Goal: Find contact information: Obtain details needed to contact an individual or organization

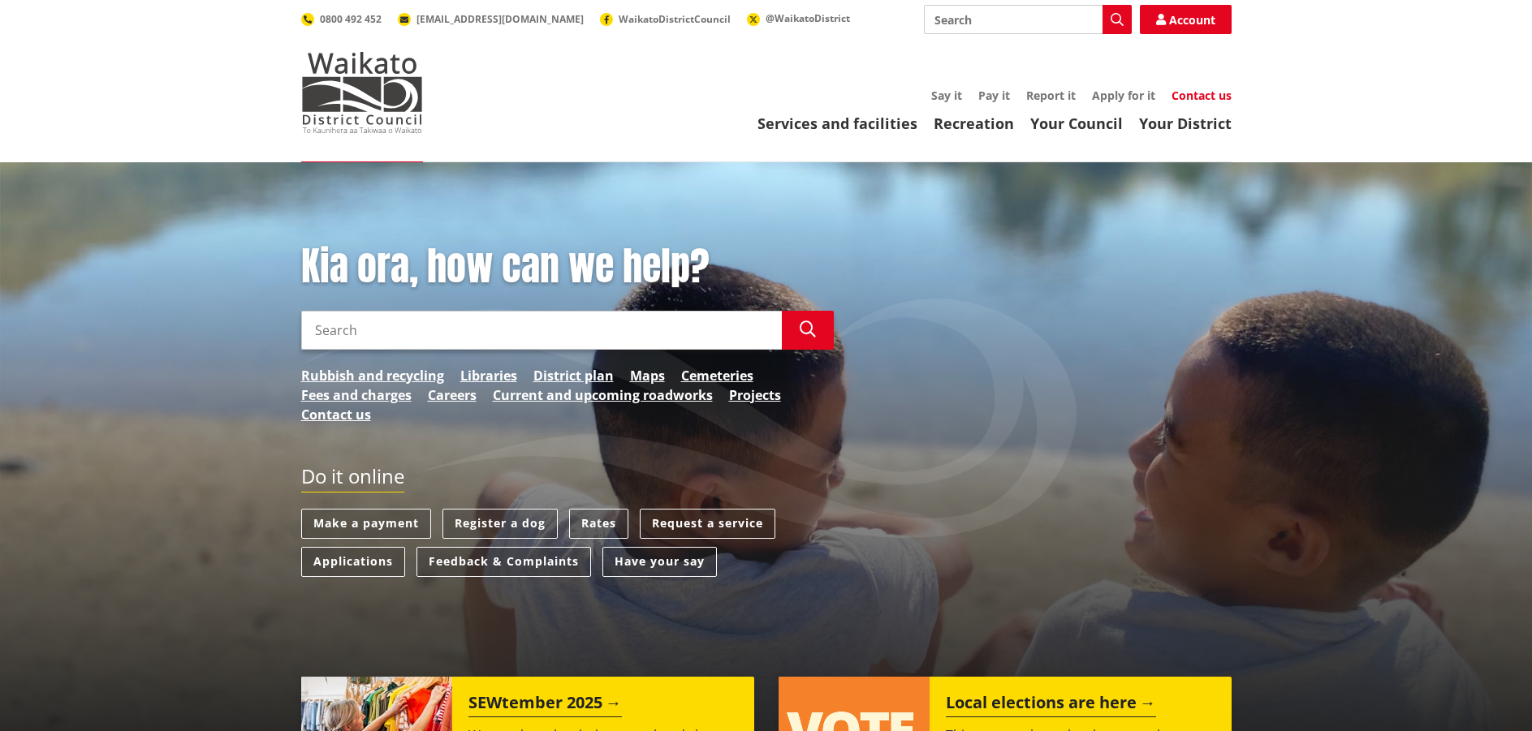
click at [1200, 101] on link "Contact us" at bounding box center [1202, 95] width 60 height 15
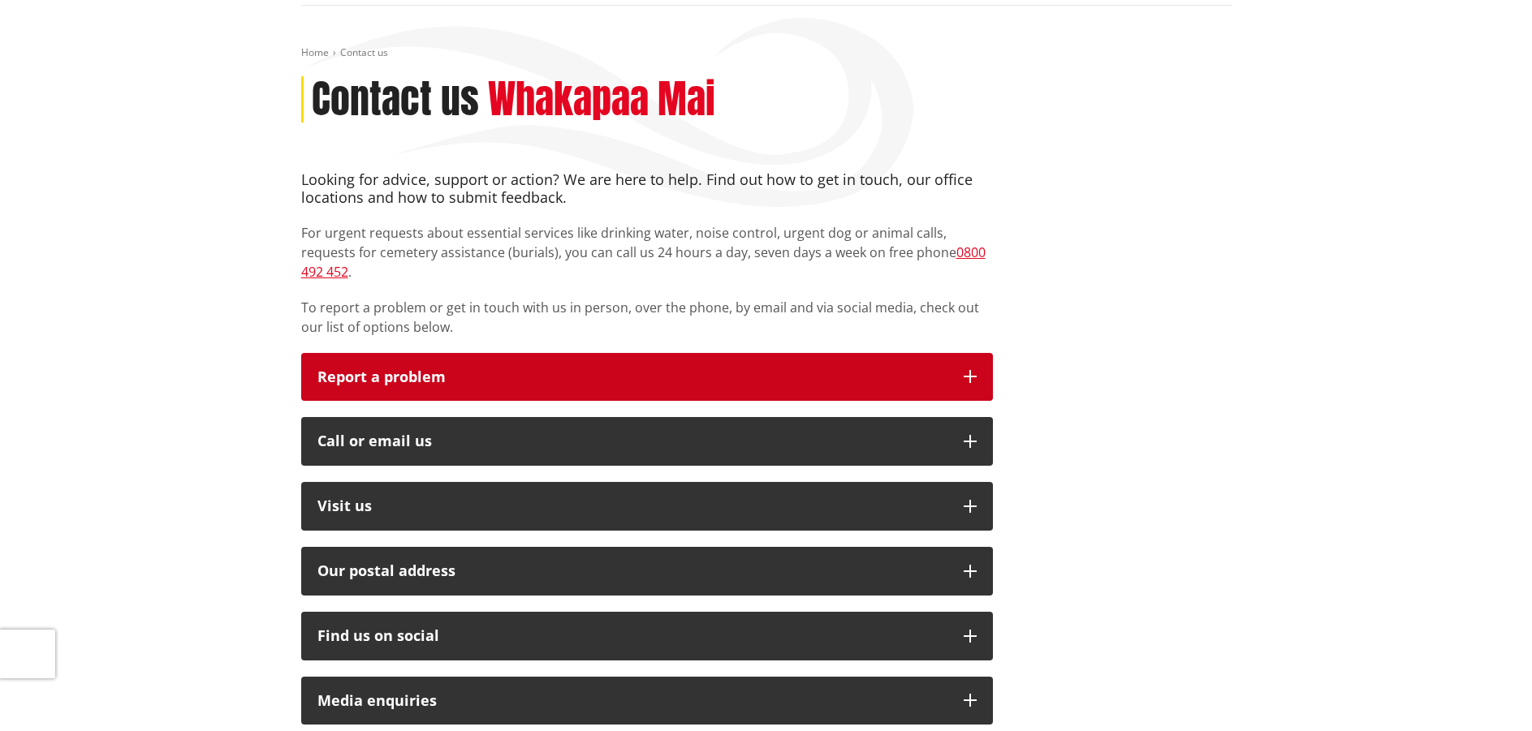
scroll to position [162, 0]
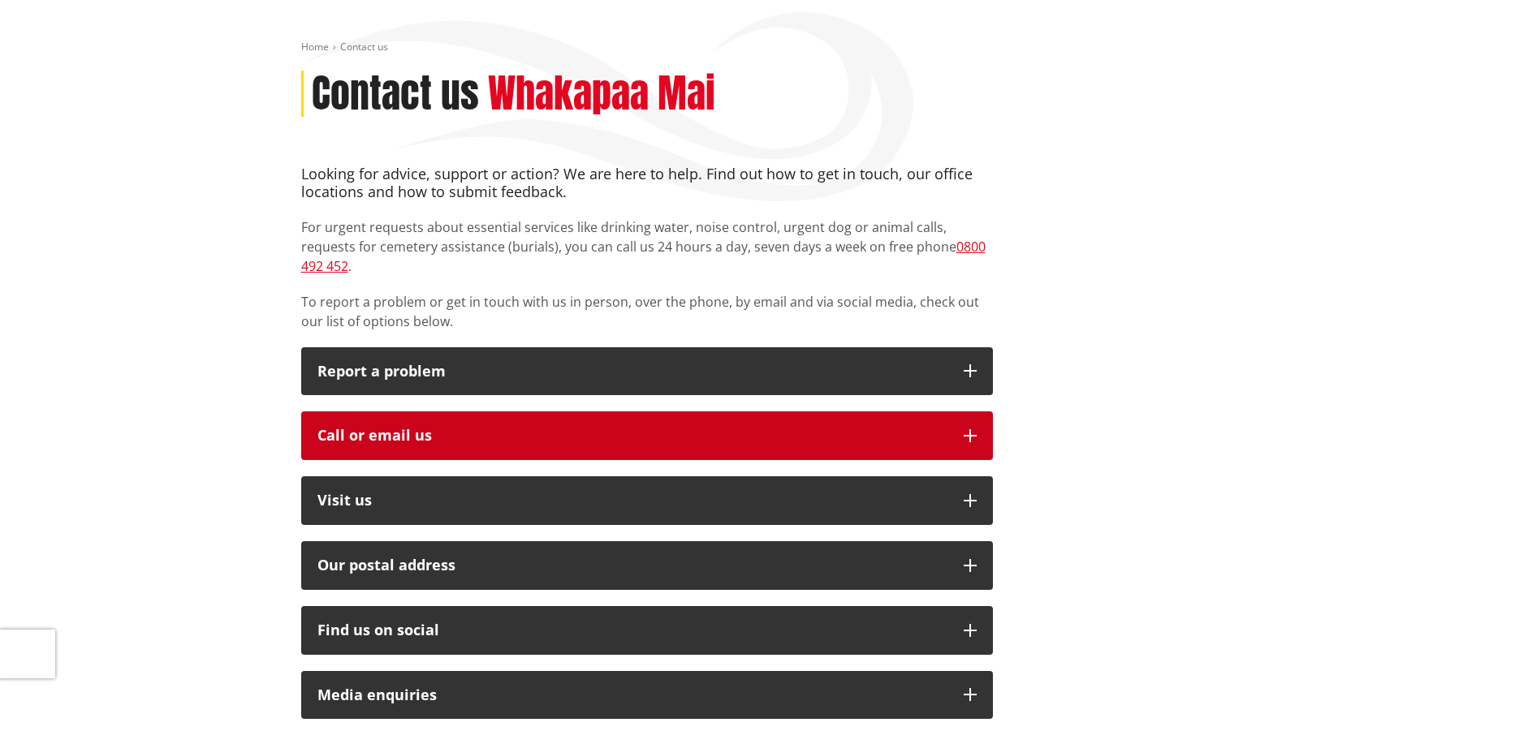
click at [864, 428] on div "Call or email us" at bounding box center [632, 436] width 630 height 16
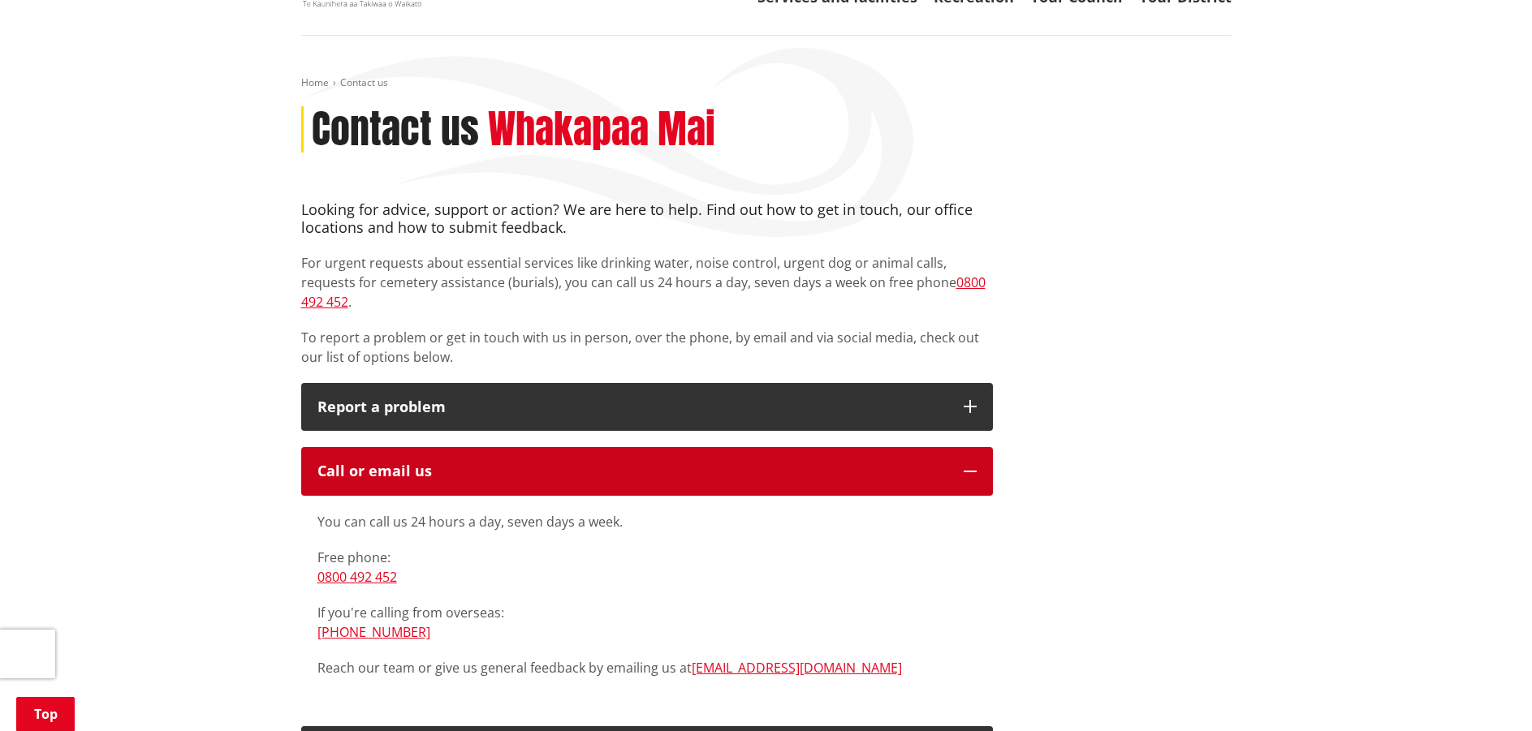
scroll to position [0, 0]
